Goal: Task Accomplishment & Management: Manage account settings

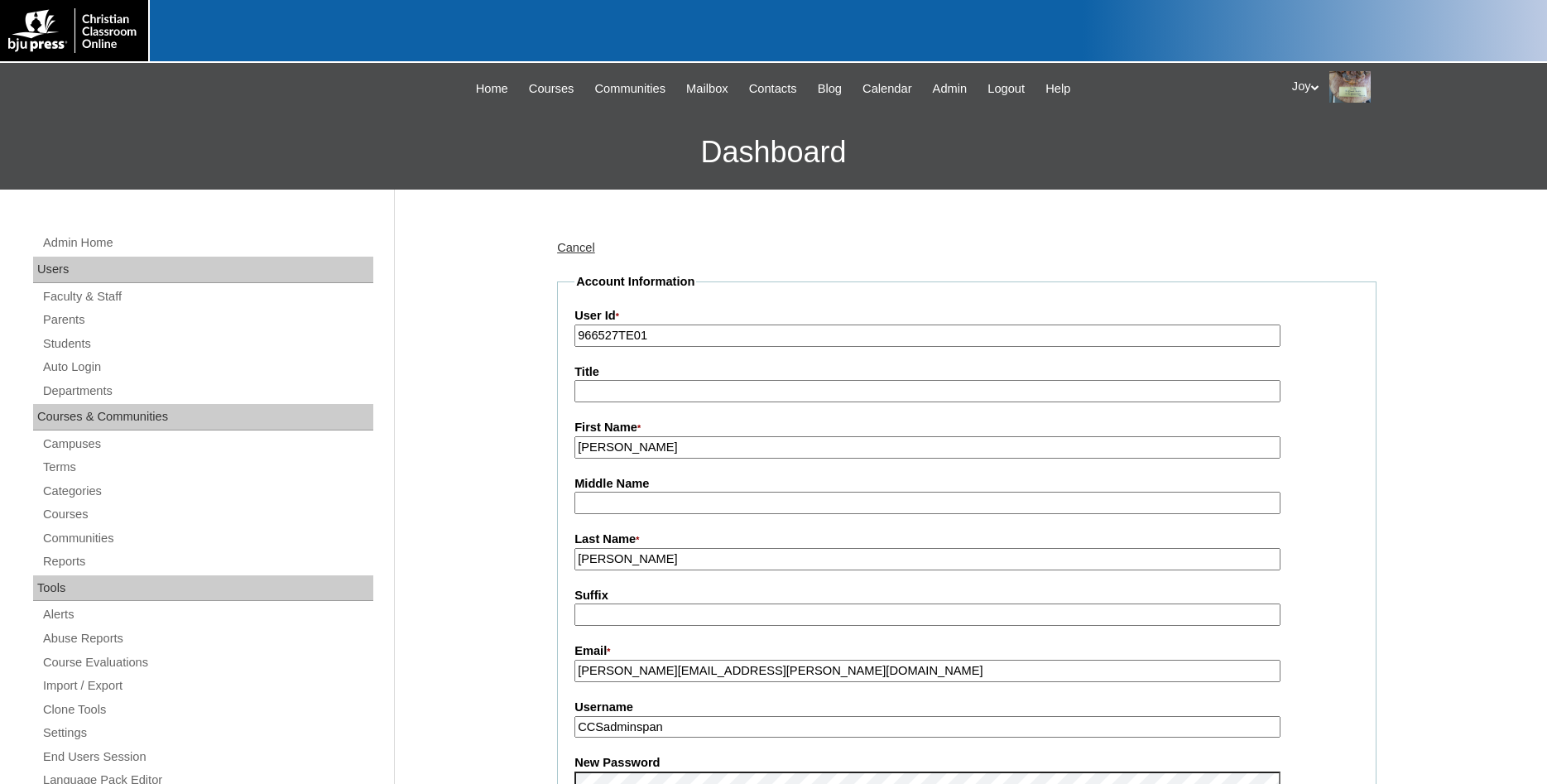
click at [82, 340] on link "Students" at bounding box center [207, 344] width 332 height 21
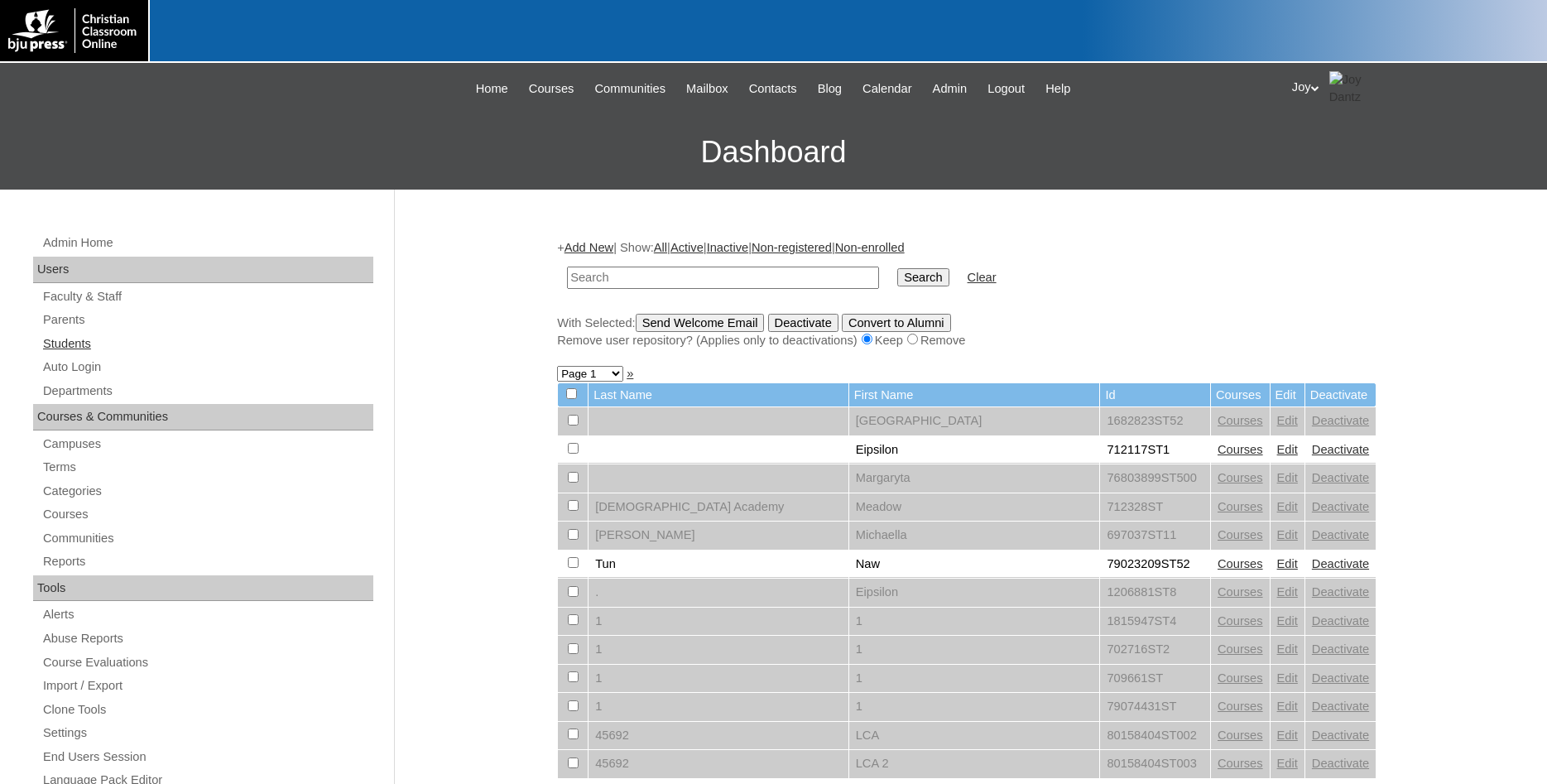
click at [86, 336] on link "Students" at bounding box center [207, 344] width 332 height 21
click at [68, 347] on link "Students" at bounding box center [207, 344] width 332 height 21
type input "chandi@acm3.com"
click at [920, 281] on input "Search" at bounding box center [923, 277] width 52 height 18
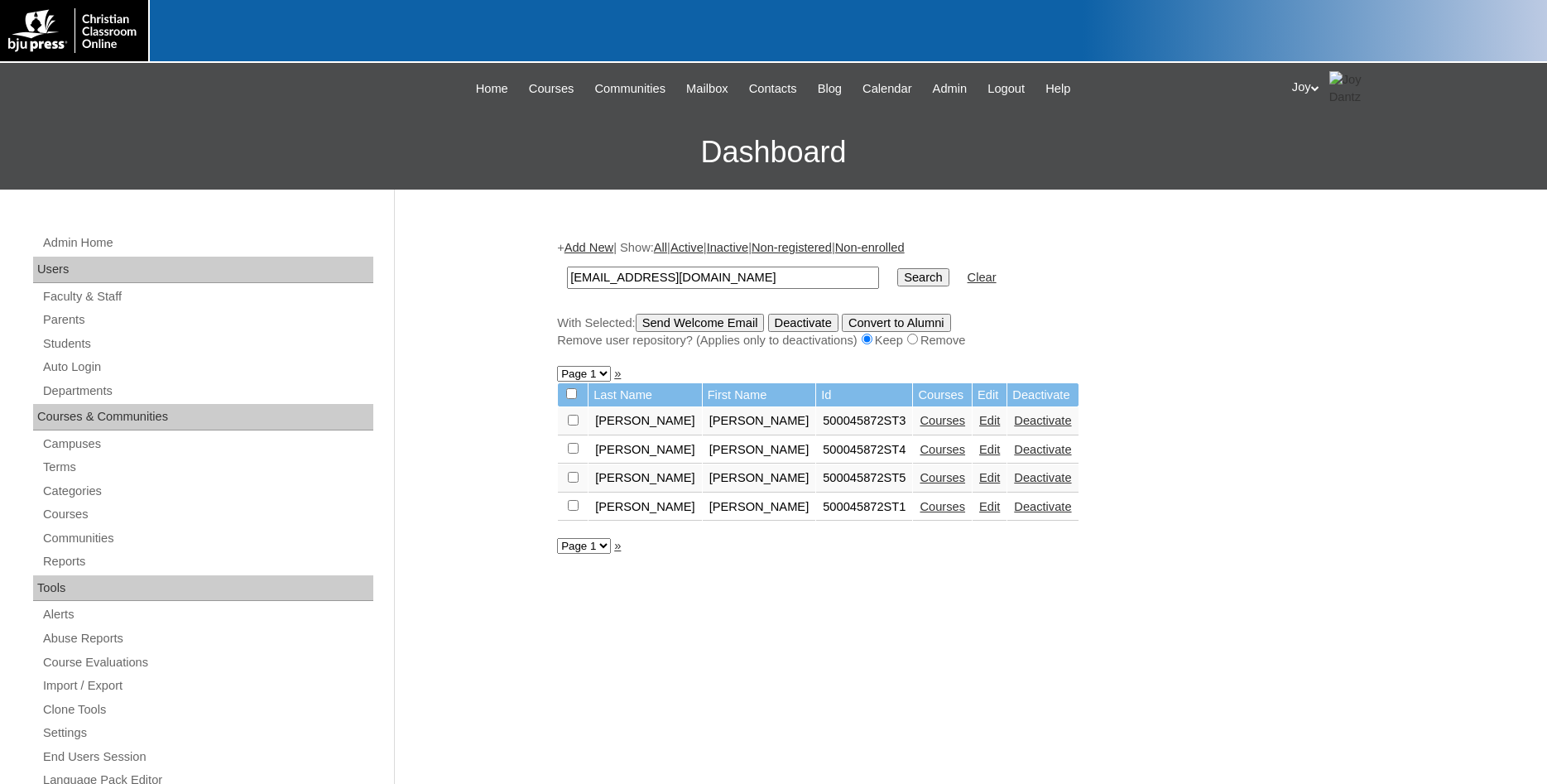
click at [920, 510] on link "Courses" at bounding box center [943, 506] width 46 height 13
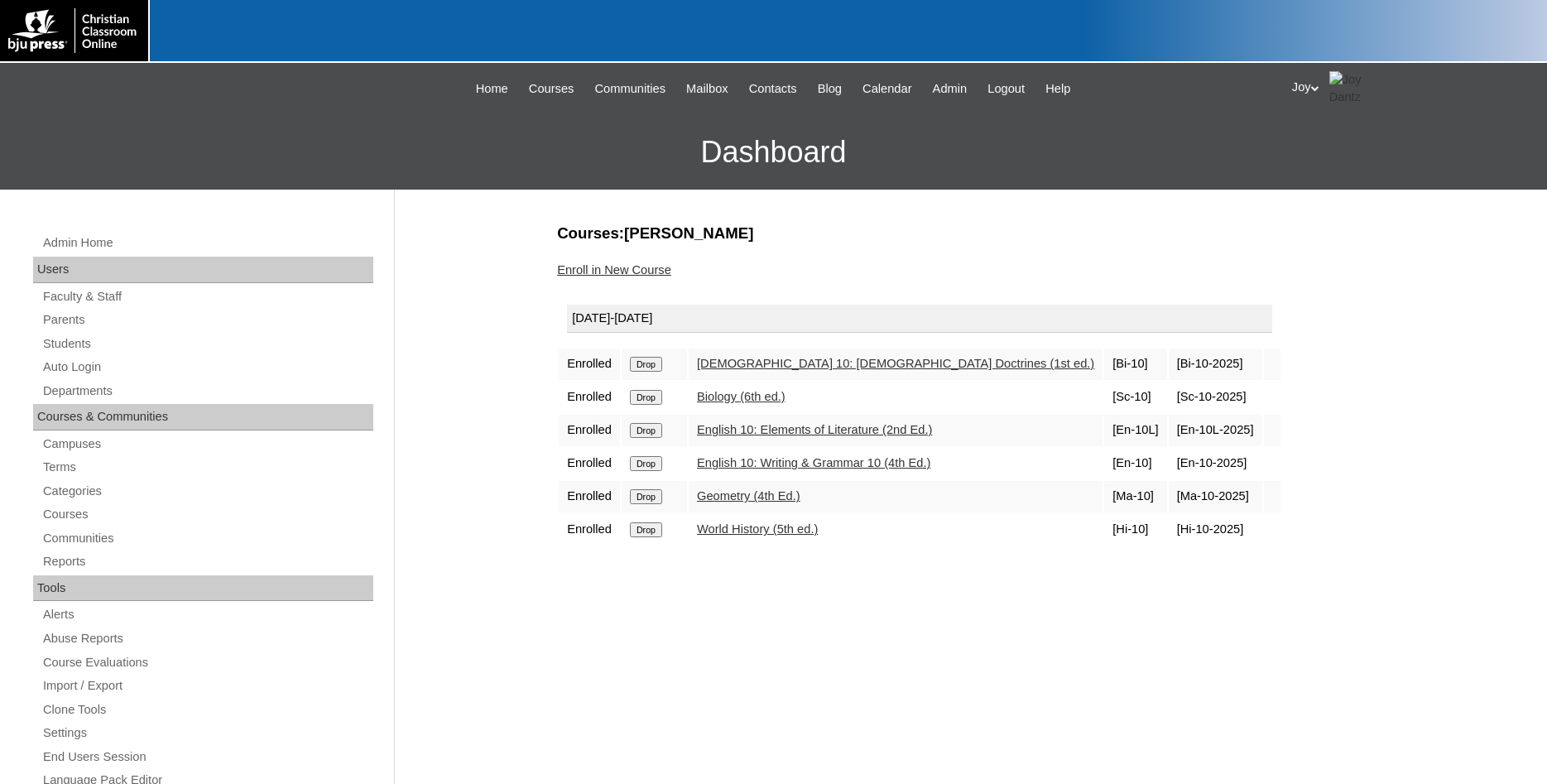
click at [649, 538] on input "Drop" at bounding box center [645, 530] width 32 height 15
click at [631, 274] on link "Enroll in New Course" at bounding box center [614, 269] width 114 height 13
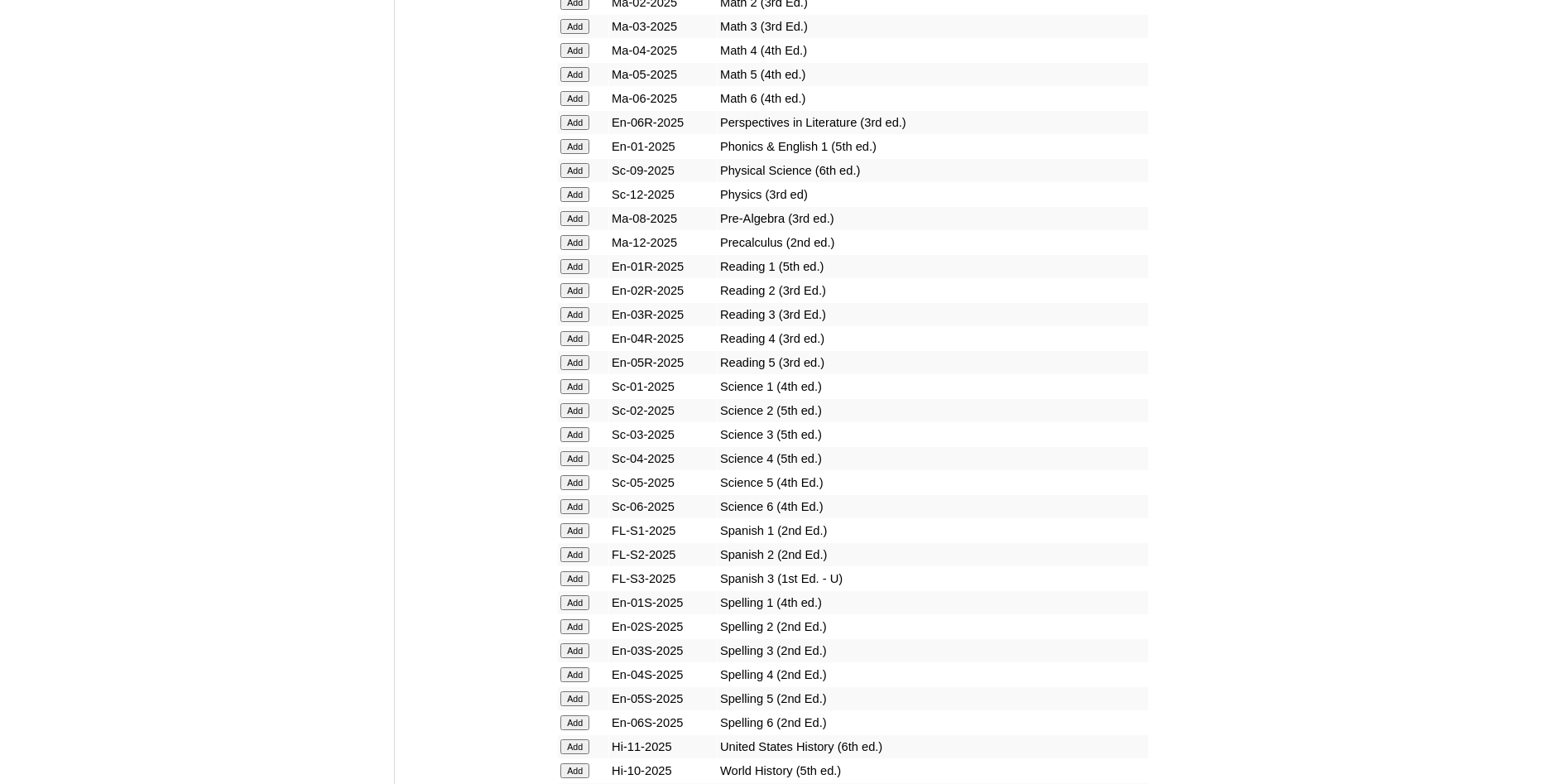
scroll to position [2027, 0]
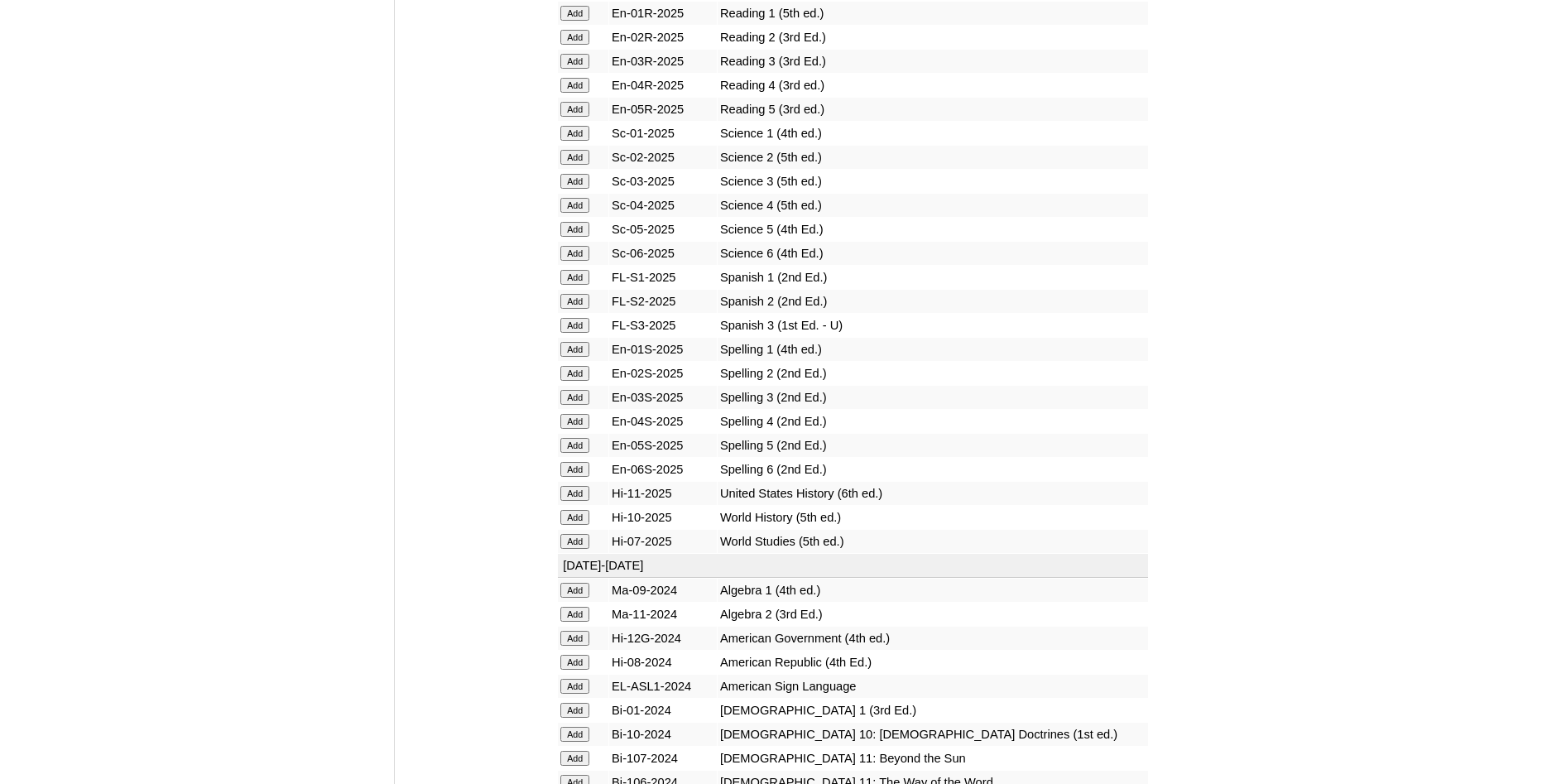
click at [579, 501] on input "Add" at bounding box center [574, 493] width 29 height 15
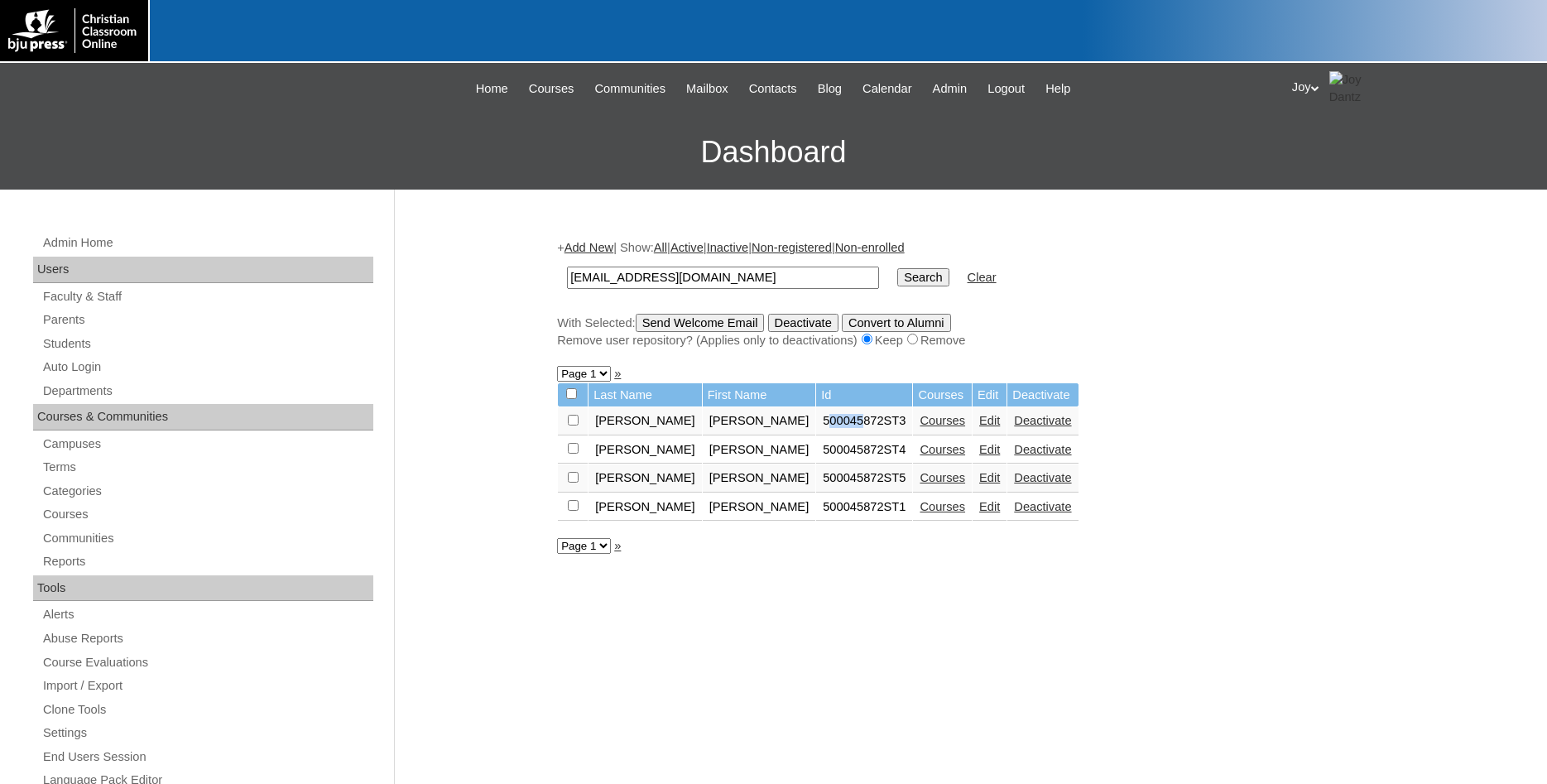
drag, startPoint x: 745, startPoint y: 431, endPoint x: 786, endPoint y: 435, distance: 41.2
click at [816, 435] on td "500045872ST3" at bounding box center [865, 421] width 96 height 28
drag, startPoint x: 740, startPoint y: 427, endPoint x: 801, endPoint y: 431, distance: 61.1
click at [816, 431] on td "500045872ST3" at bounding box center [865, 421] width 96 height 28
copy td "500045872"
